Goal: Information Seeking & Learning: Check status

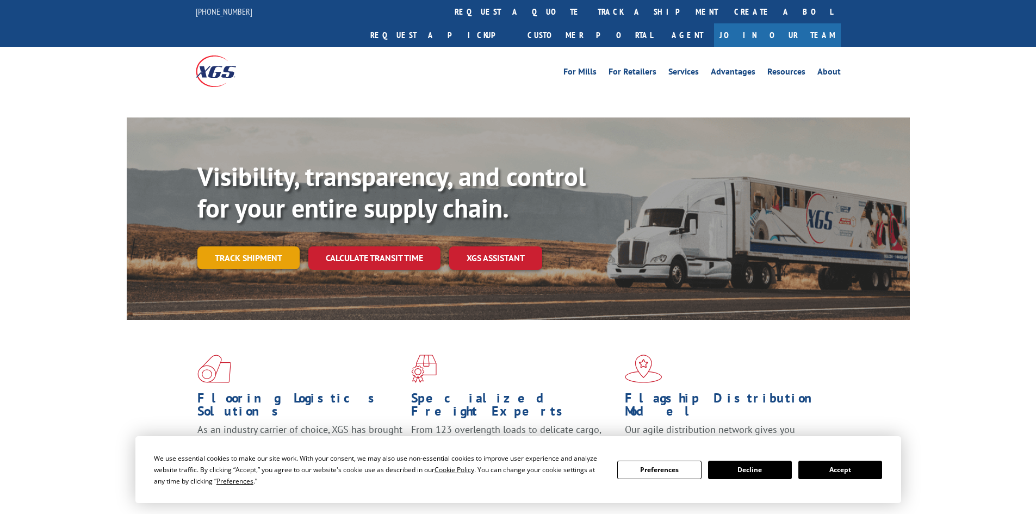
click at [264, 246] on link "Track shipment" at bounding box center [248, 257] width 102 height 23
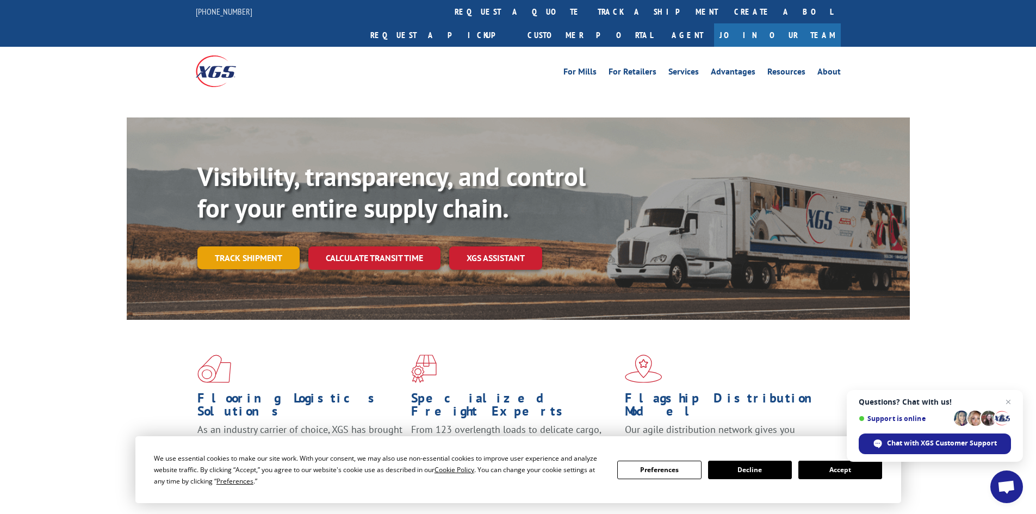
click at [264, 246] on link "Track shipment" at bounding box center [248, 257] width 102 height 23
click at [821, 470] on button "Accept" at bounding box center [840, 469] width 84 height 18
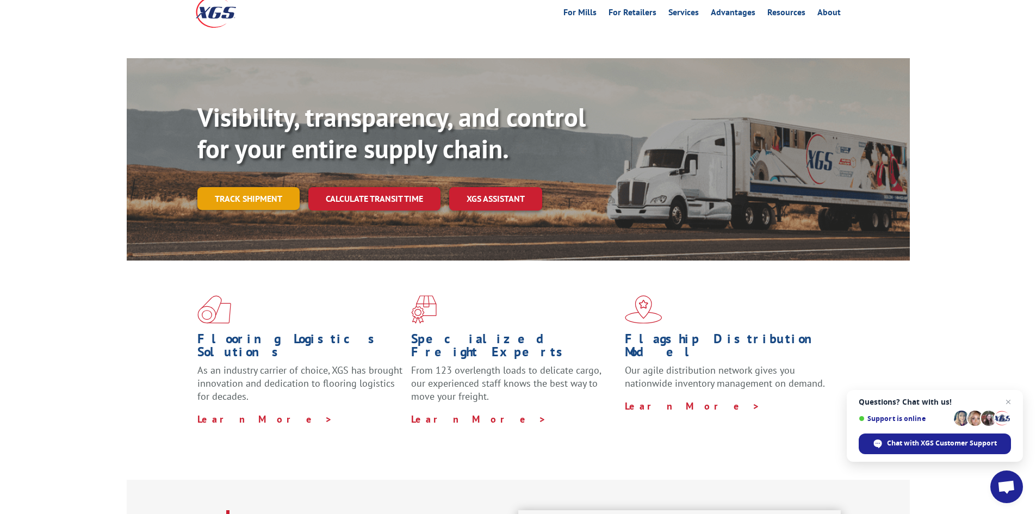
scroll to position [54, 0]
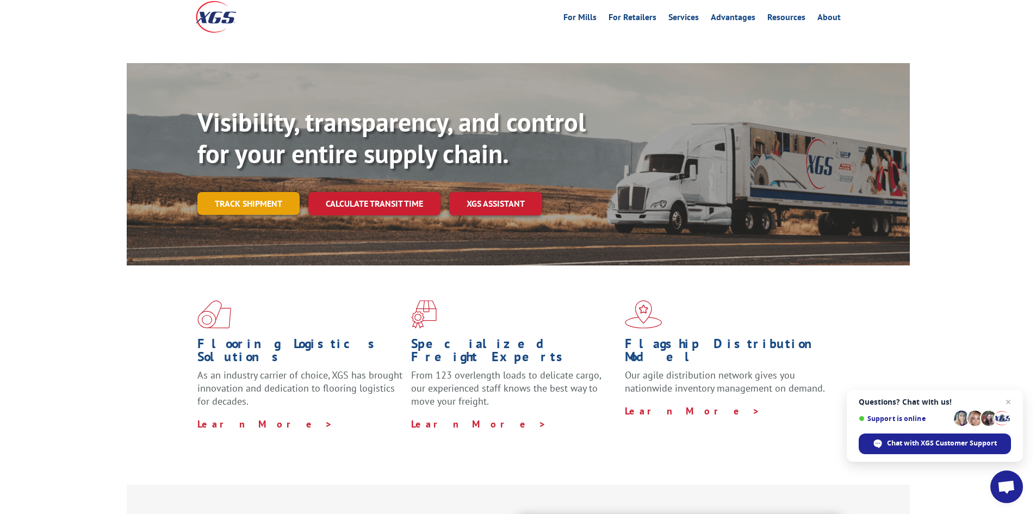
click at [260, 192] on link "Track shipment" at bounding box center [248, 203] width 102 height 23
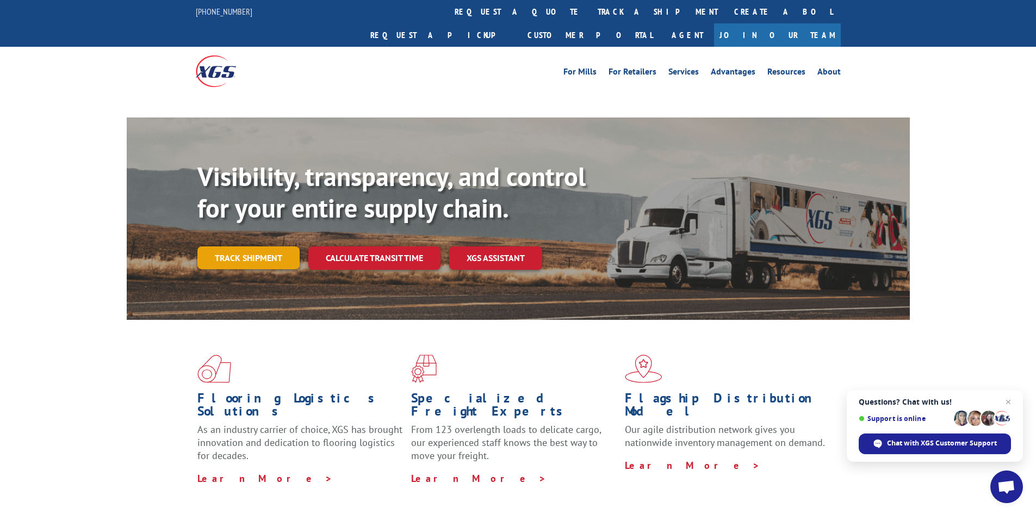
click at [251, 246] on link "Track shipment" at bounding box center [248, 257] width 102 height 23
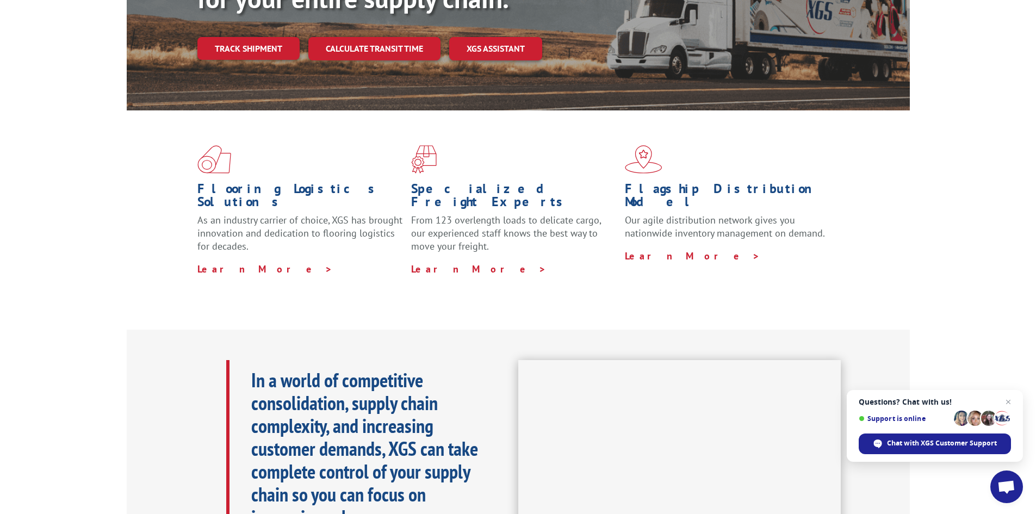
scroll to position [109, 0]
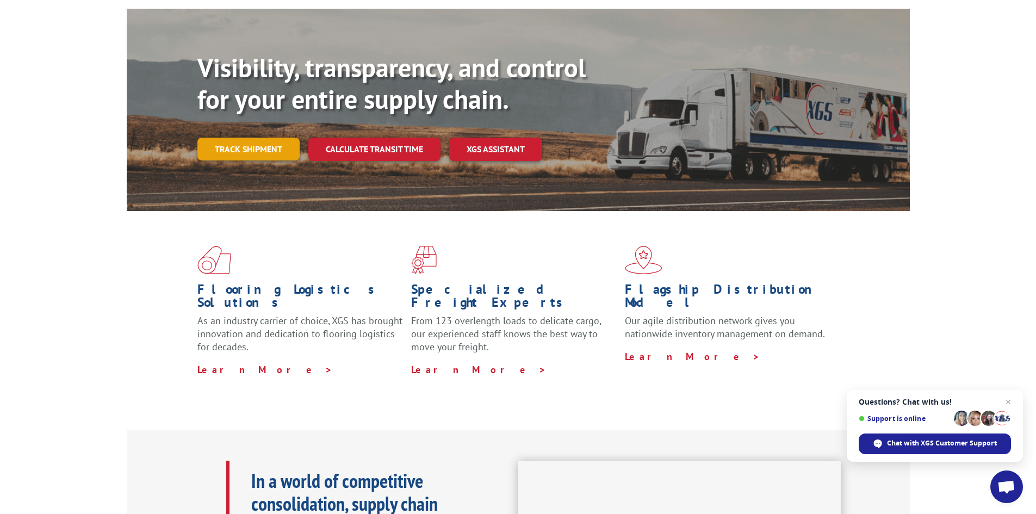
click at [243, 138] on link "Track shipment" at bounding box center [248, 149] width 102 height 23
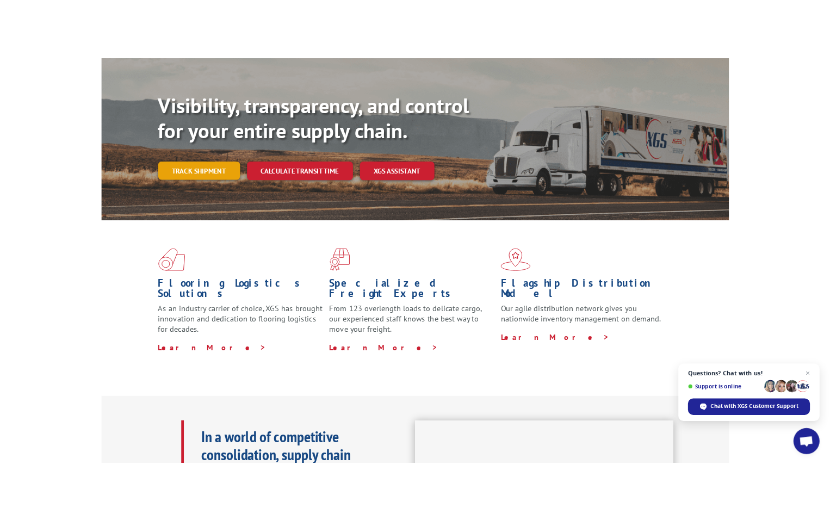
scroll to position [0, 0]
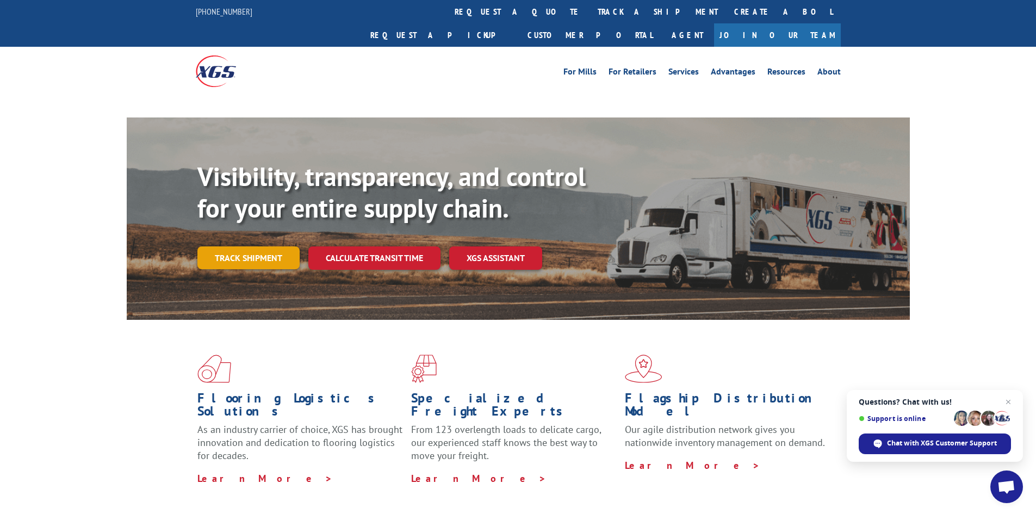
click at [247, 246] on link "Track shipment" at bounding box center [248, 257] width 102 height 23
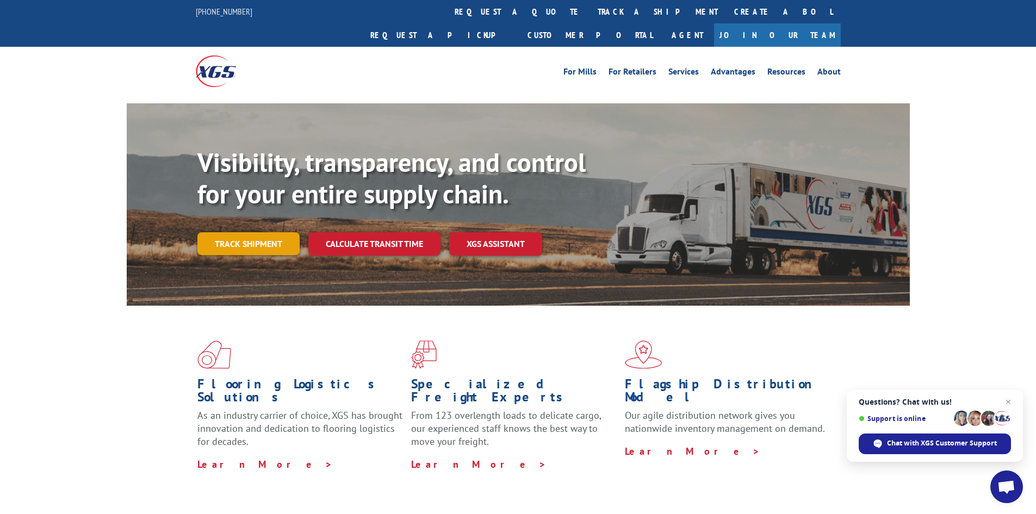
click at [251, 232] on link "Track shipment" at bounding box center [248, 243] width 102 height 23
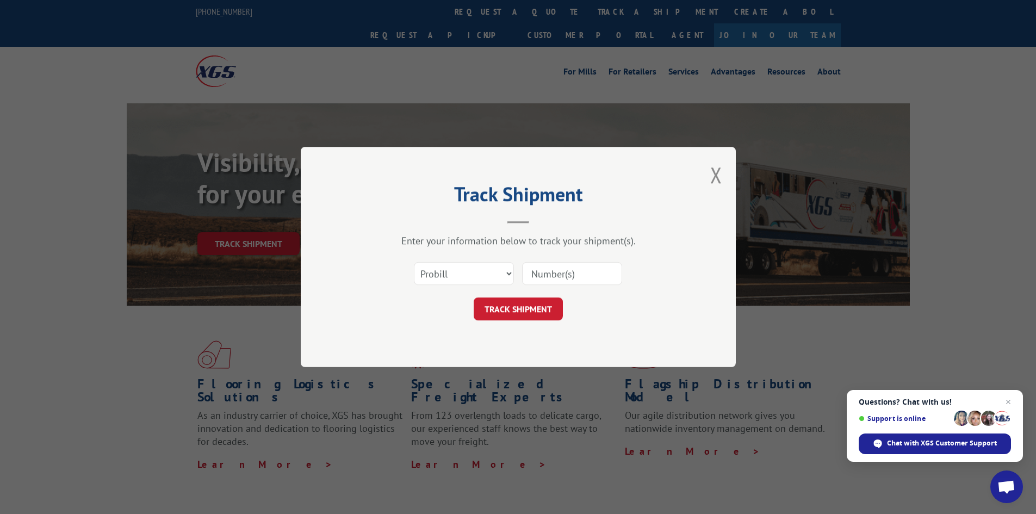
click at [543, 265] on input at bounding box center [572, 273] width 100 height 23
paste input "17517216"
type input "17517216"
click at [492, 308] on button "TRACK SHIPMENT" at bounding box center [517, 308] width 89 height 23
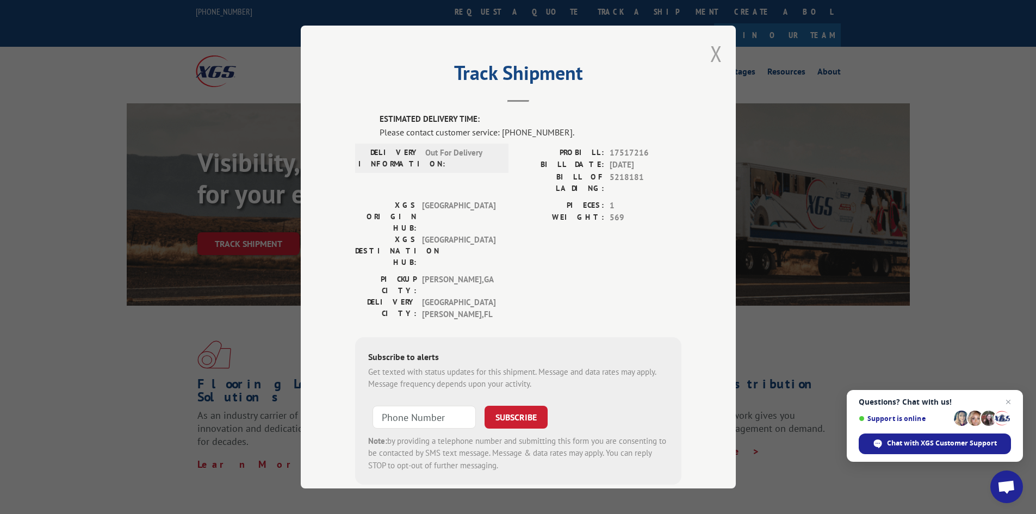
click at [712, 53] on button "Close modal" at bounding box center [716, 53] width 12 height 29
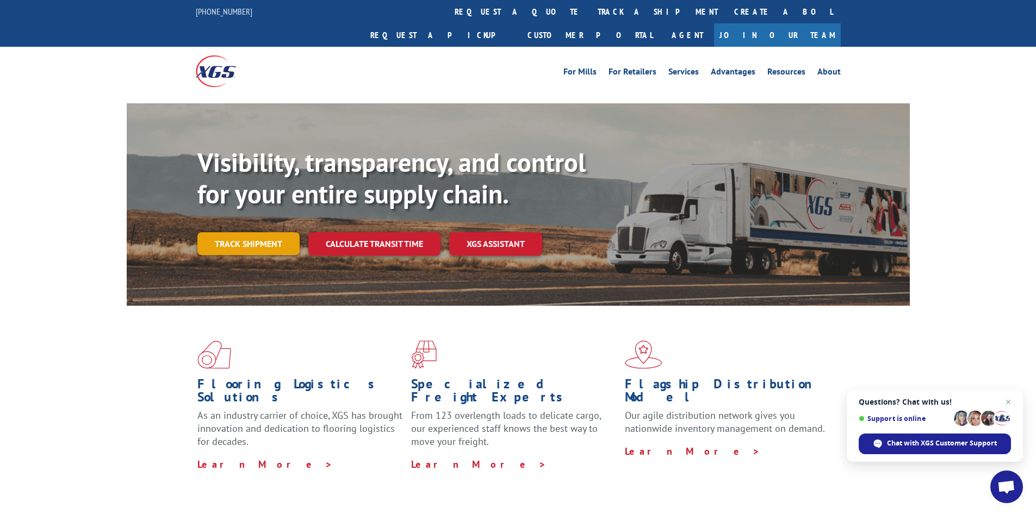
click at [258, 232] on link "Track shipment" at bounding box center [248, 243] width 102 height 23
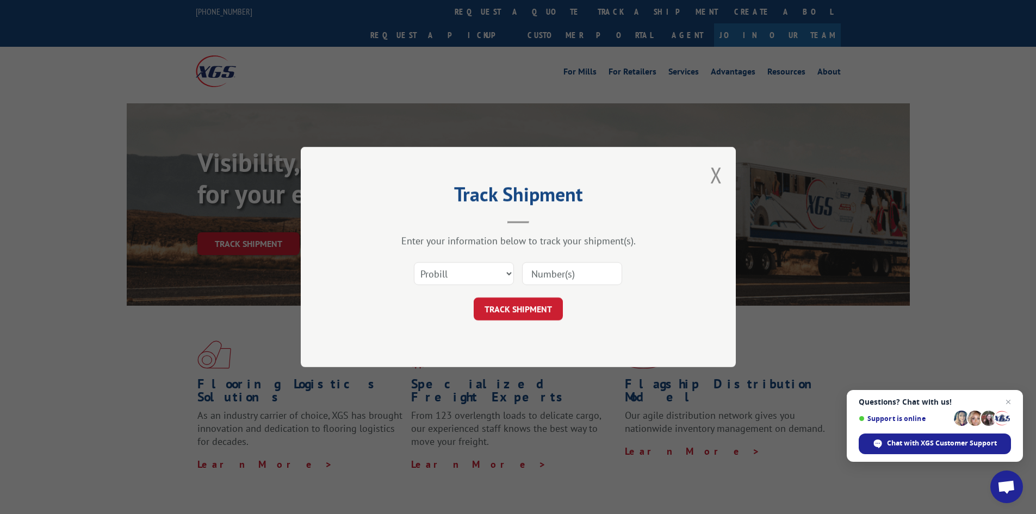
paste input "25977884"
type input "25977884"
click at [501, 303] on button "TRACK SHIPMENT" at bounding box center [517, 308] width 89 height 23
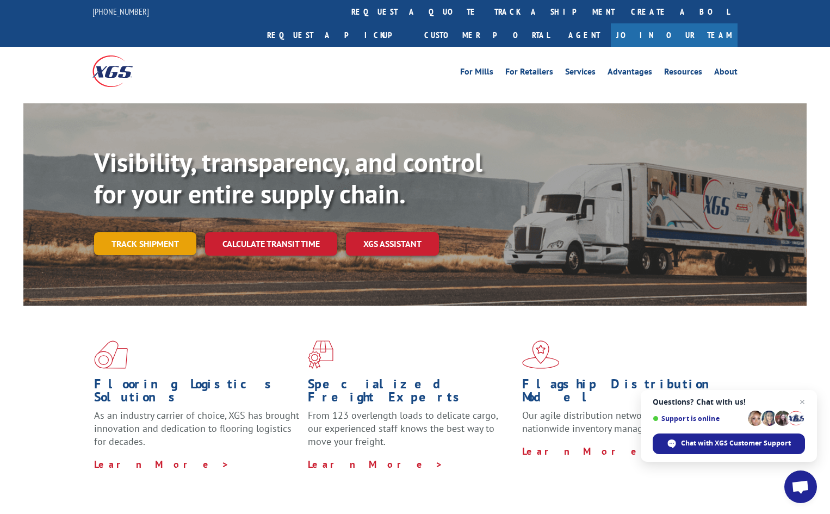
click at [136, 232] on link "Track shipment" at bounding box center [145, 243] width 102 height 23
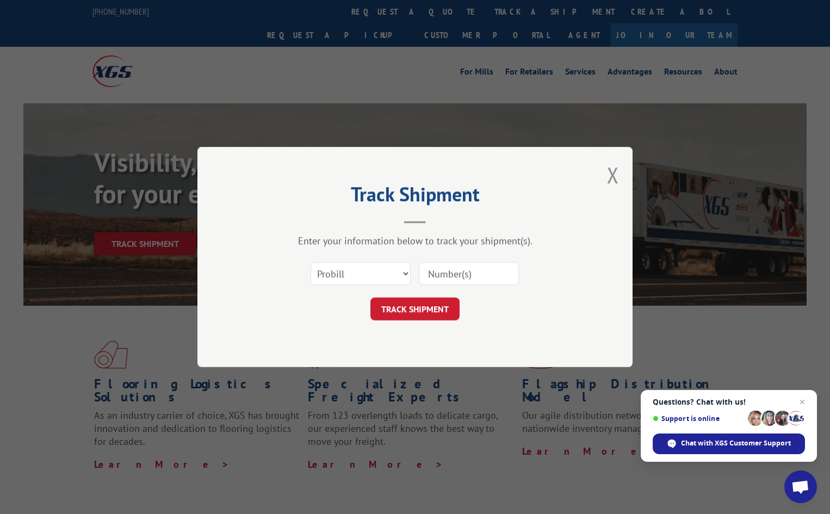
paste input "25977884"
type input "25977884"
click at [411, 312] on button "TRACK SHIPMENT" at bounding box center [414, 308] width 89 height 23
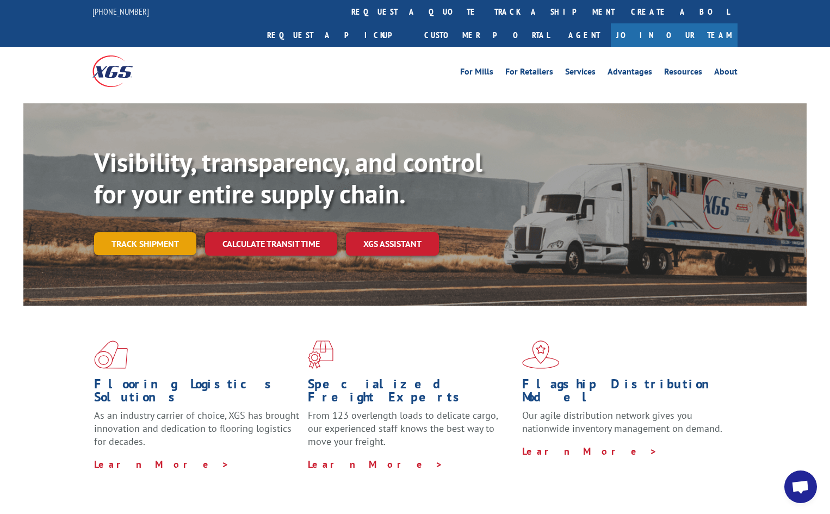
click at [152, 232] on link "Track shipment" at bounding box center [145, 243] width 102 height 23
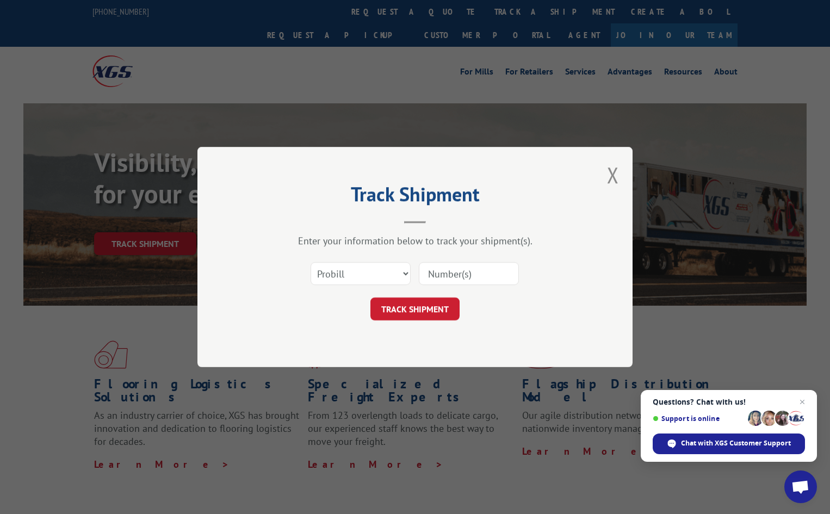
paste input "17450272"
type input "17450272"
click at [385, 309] on button "TRACK SHIPMENT" at bounding box center [414, 308] width 89 height 23
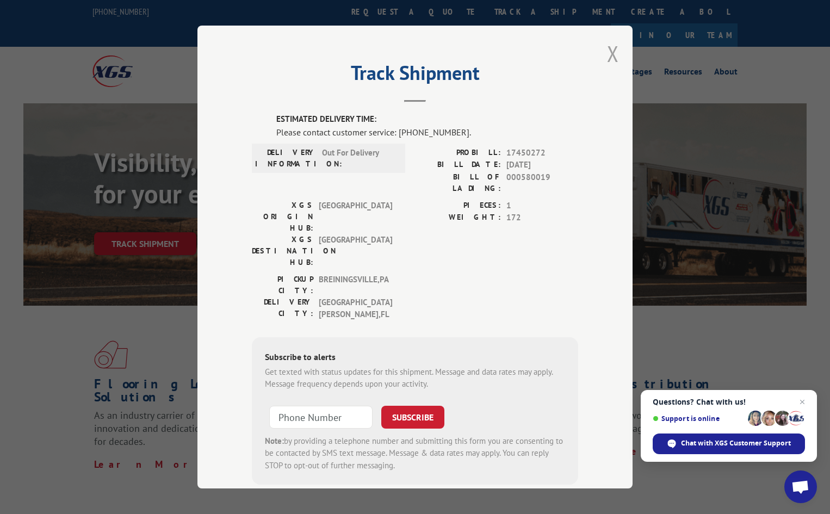
click at [613, 52] on button "Close modal" at bounding box center [613, 53] width 12 height 29
